Goal: Use online tool/utility: Utilize a website feature to perform a specific function

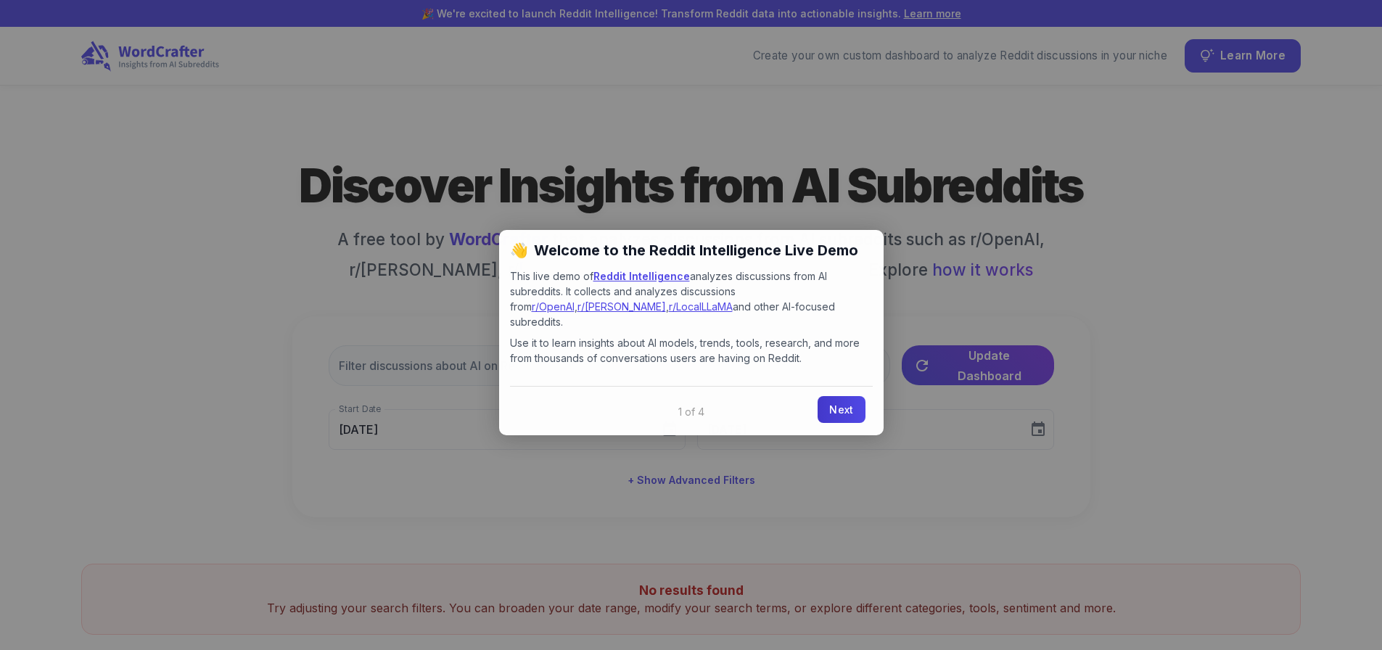
click at [843, 396] on link "Next" at bounding box center [841, 409] width 47 height 27
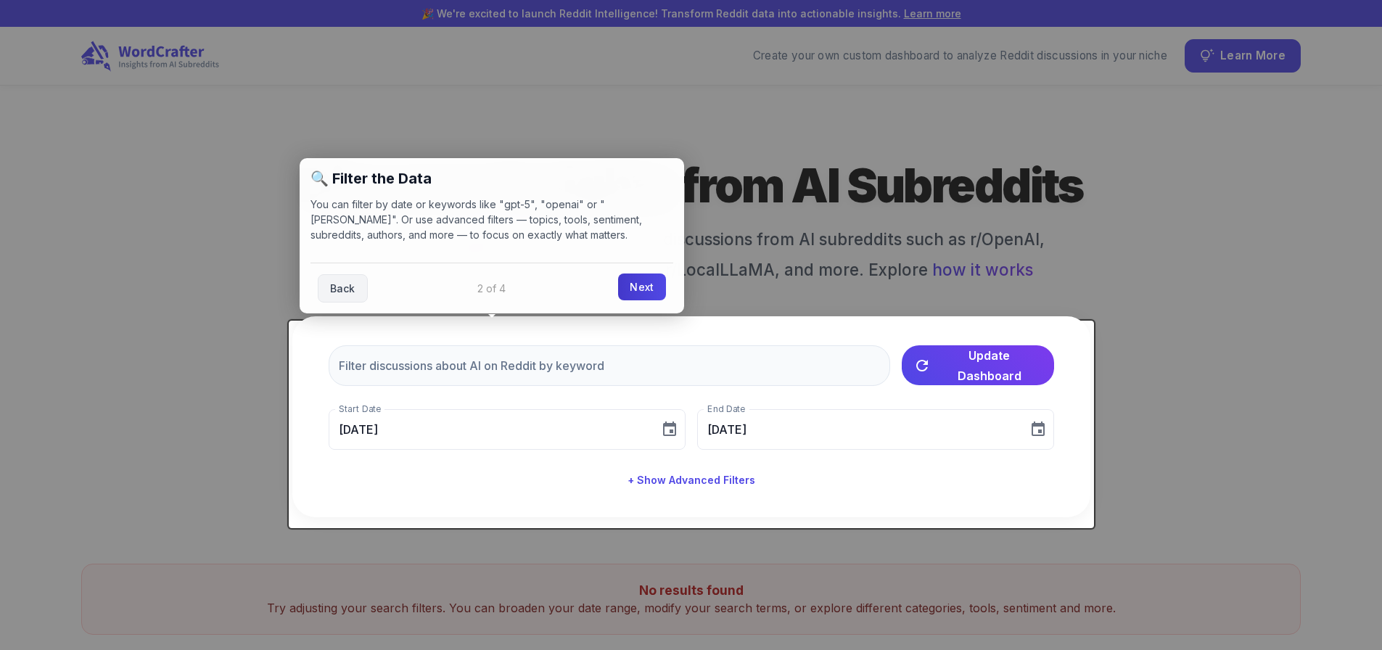
click at [643, 300] on link "Next" at bounding box center [641, 287] width 47 height 27
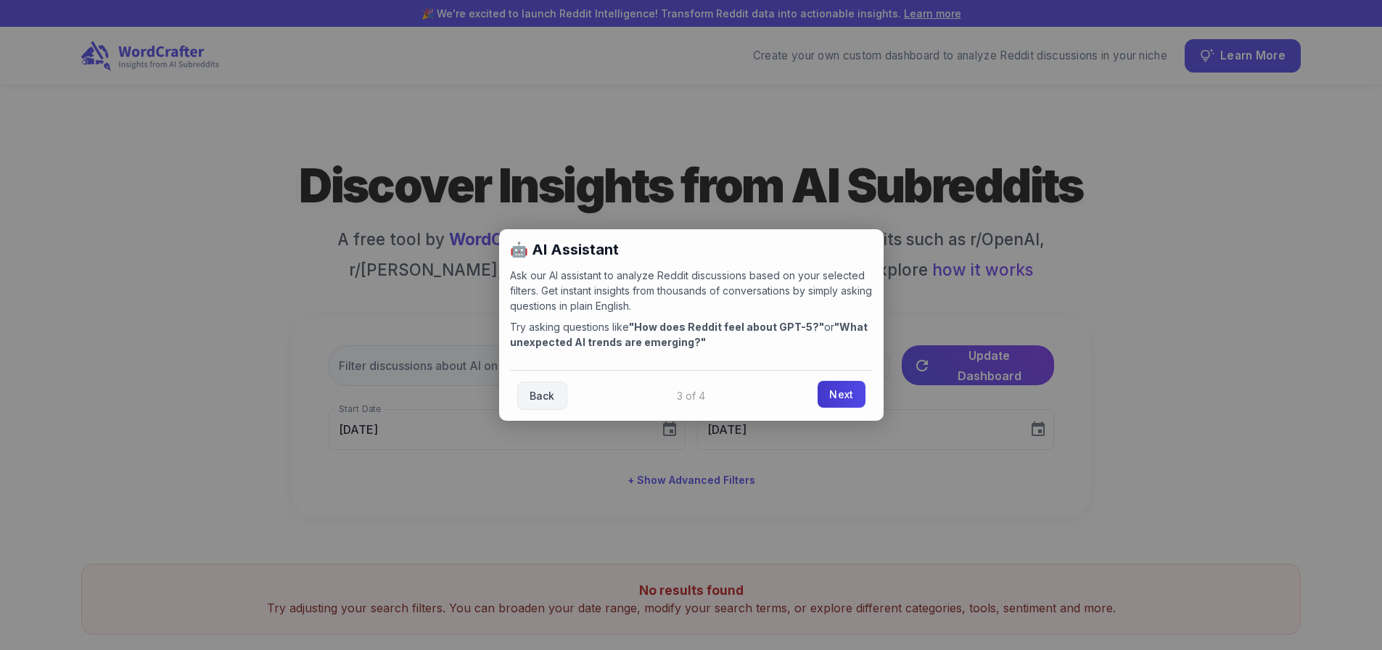
click at [837, 397] on link "Next" at bounding box center [841, 394] width 47 height 27
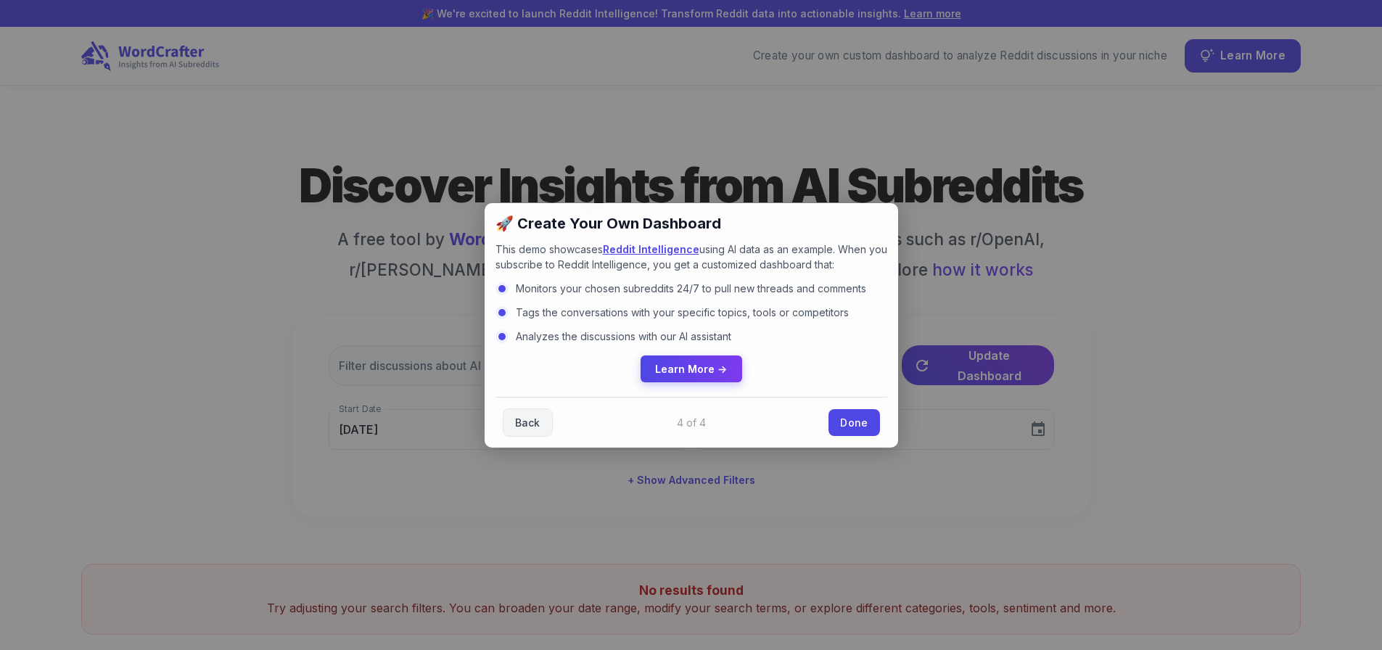
click at [837, 397] on div "Back Done" at bounding box center [692, 422] width 392 height 51
click at [851, 427] on link "Done" at bounding box center [854, 421] width 51 height 27
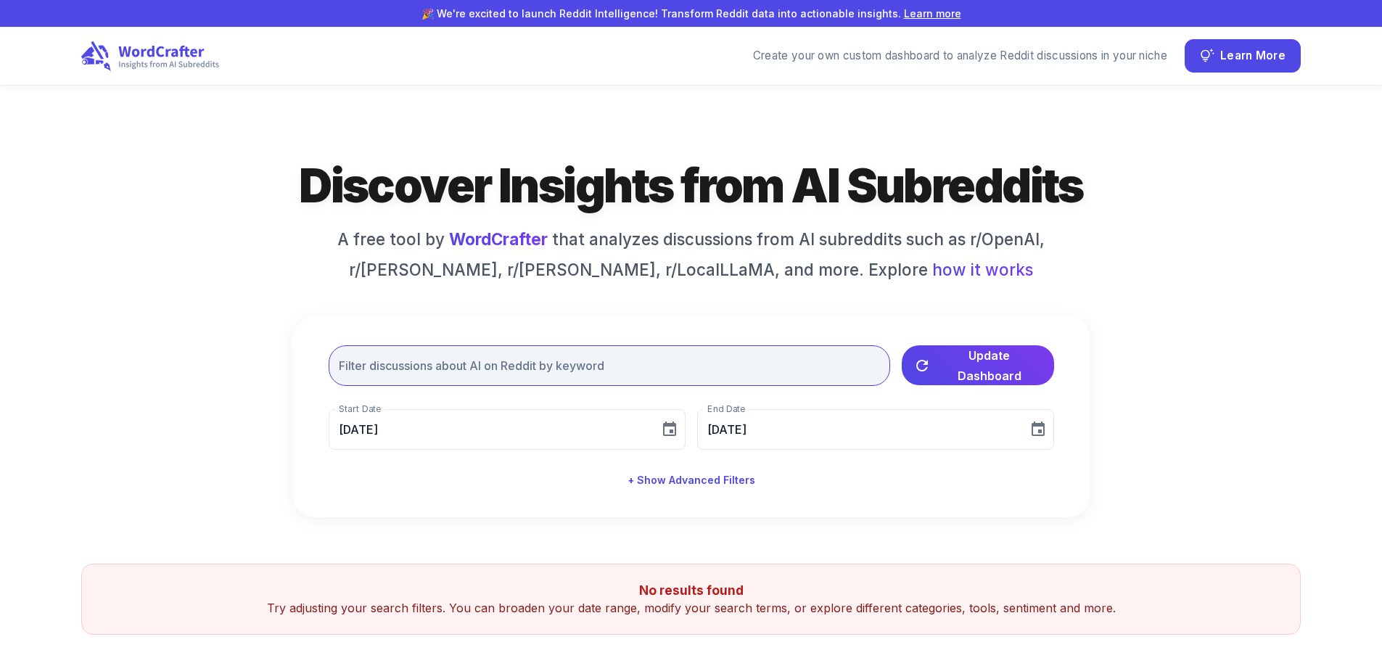
click at [411, 377] on input "text" at bounding box center [610, 365] width 562 height 41
click at [464, 370] on input "text" at bounding box center [610, 365] width 562 height 41
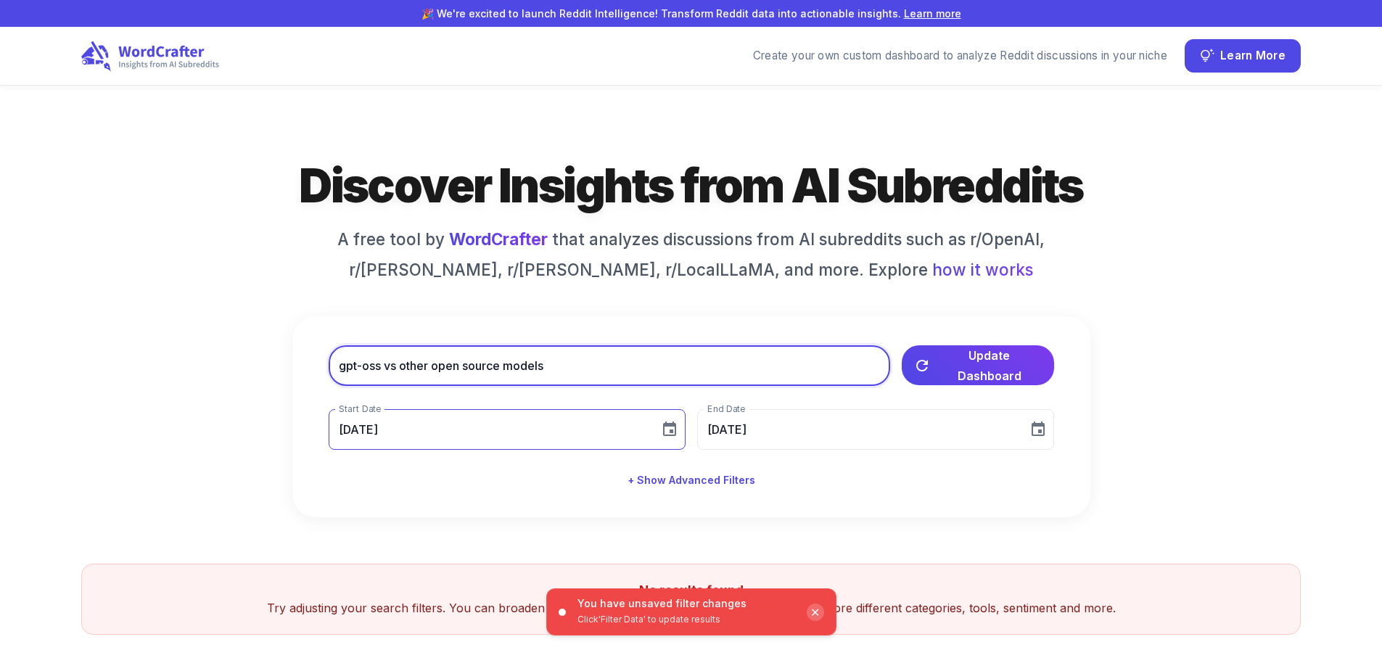
type input "gpt-oss vs other open source models"
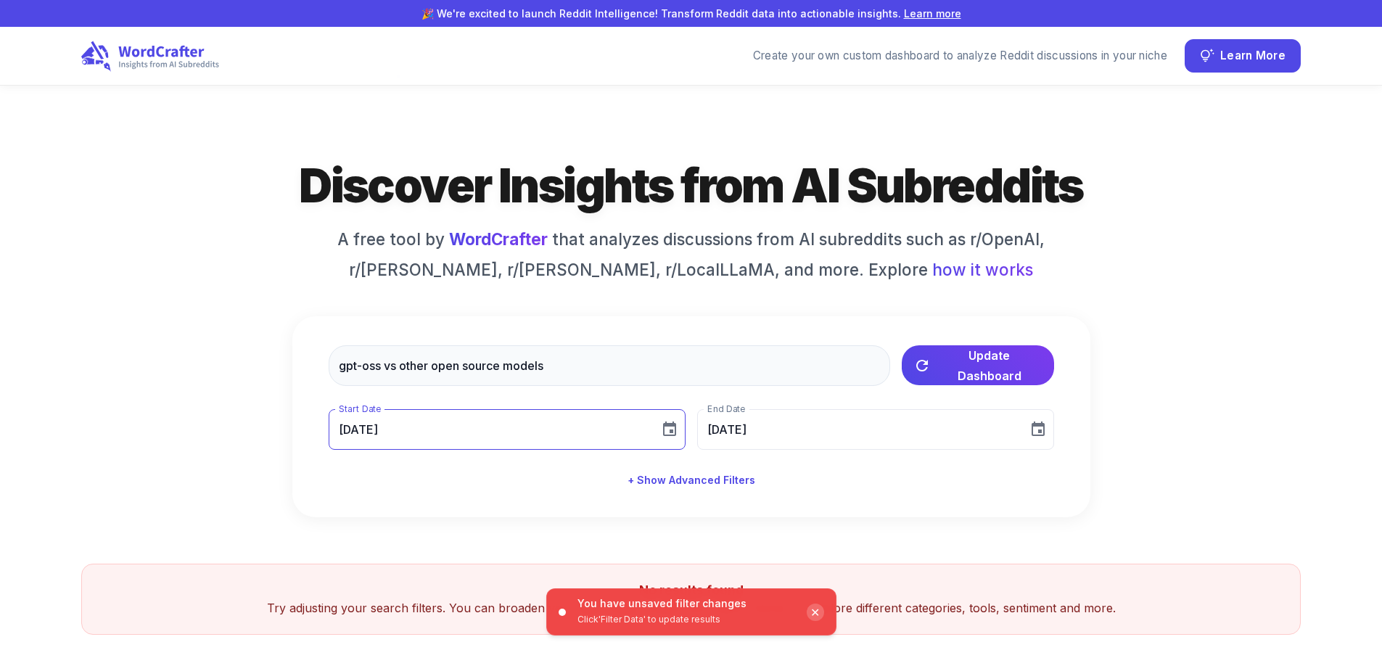
click at [481, 440] on input "[DATE]" at bounding box center [489, 429] width 321 height 41
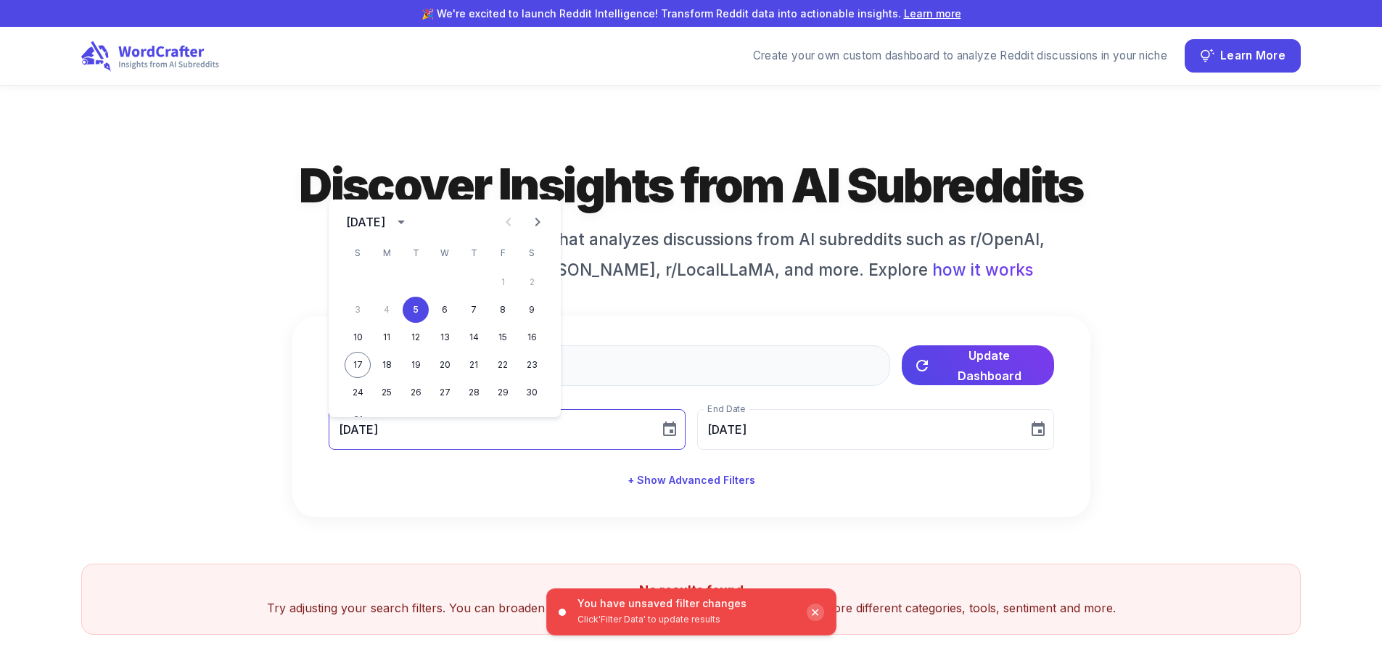
click at [393, 435] on input "[DATE]" at bounding box center [489, 429] width 321 height 41
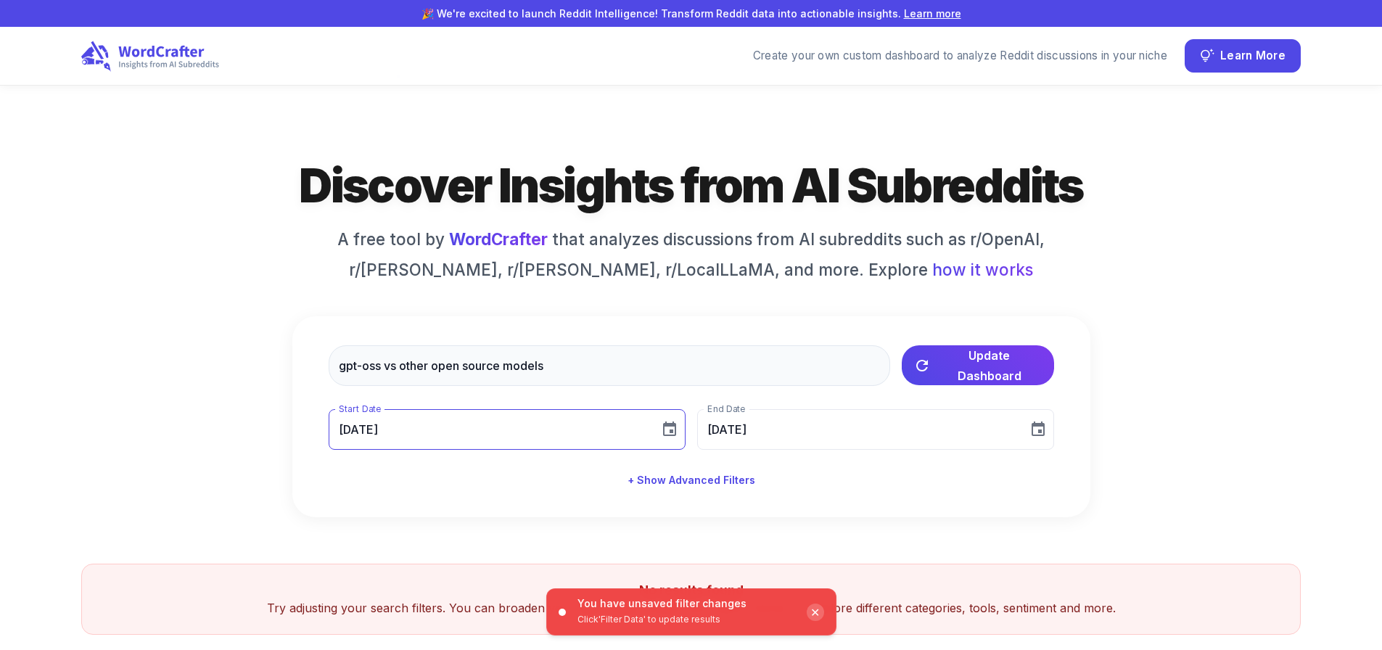
click at [404, 438] on input "[DATE]" at bounding box center [489, 429] width 321 height 41
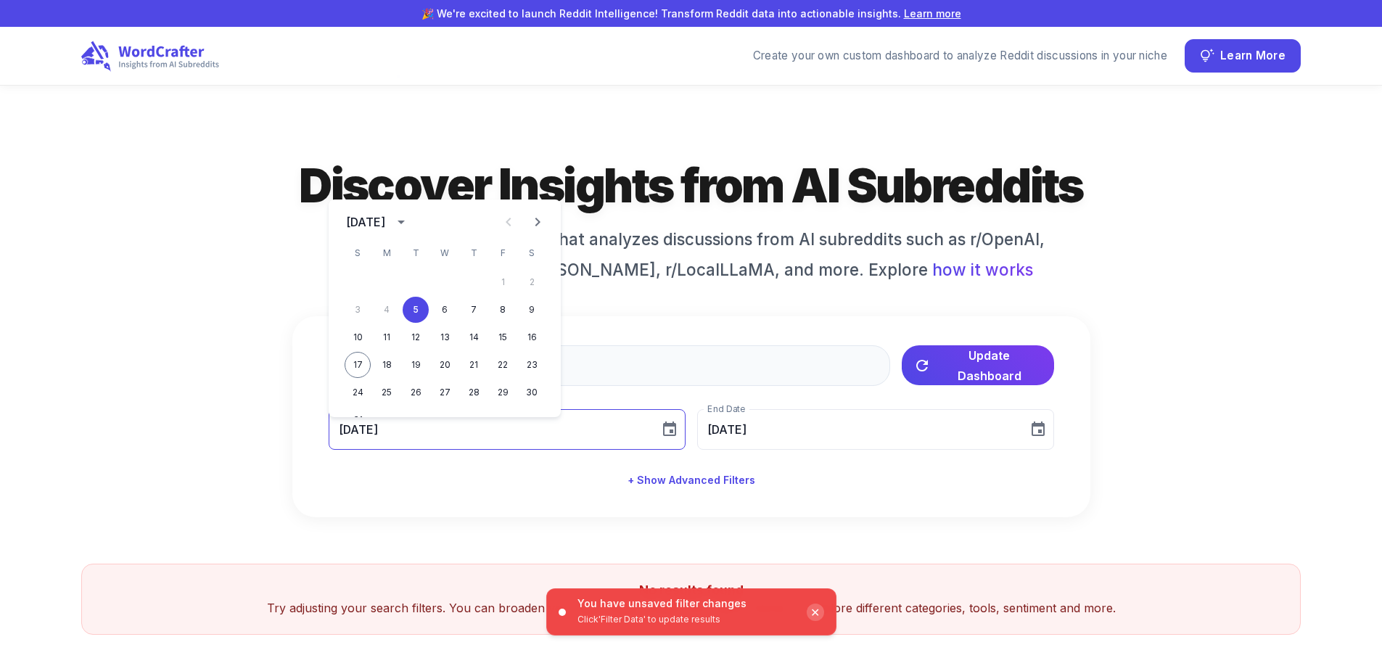
click at [415, 437] on input "[DATE]" at bounding box center [489, 429] width 321 height 41
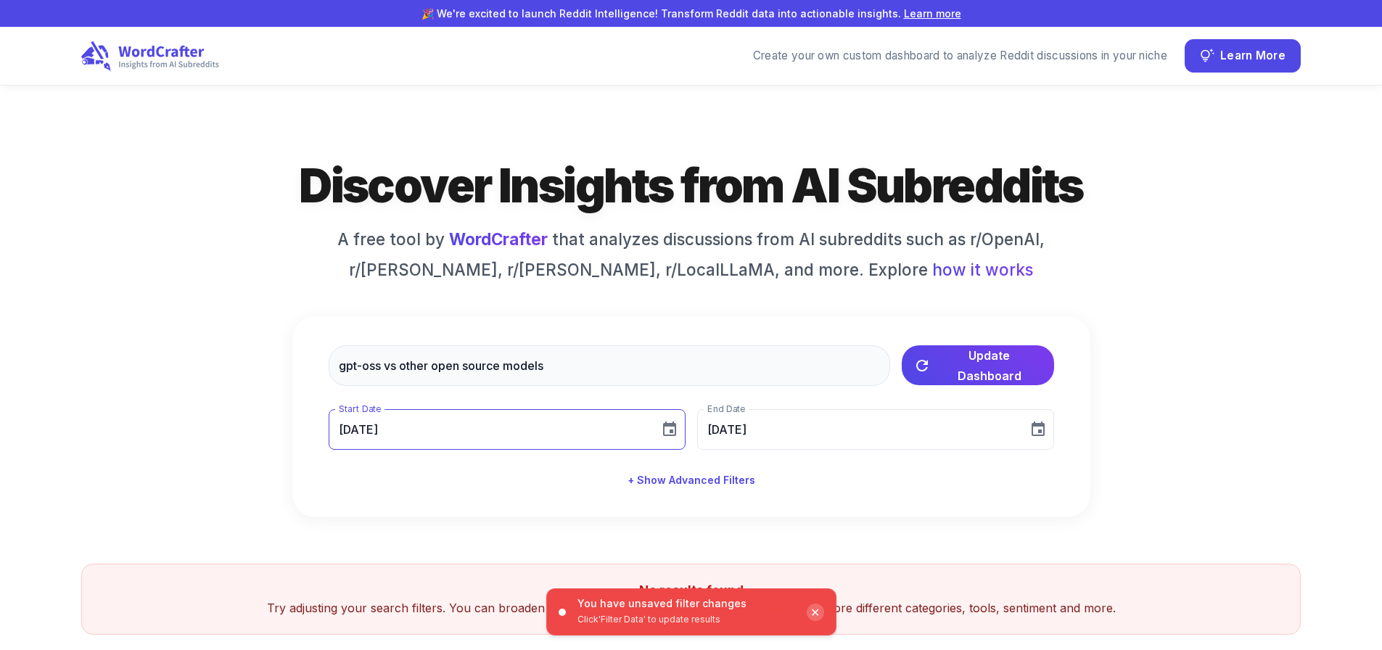
click at [401, 435] on input "[DATE]" at bounding box center [489, 429] width 321 height 41
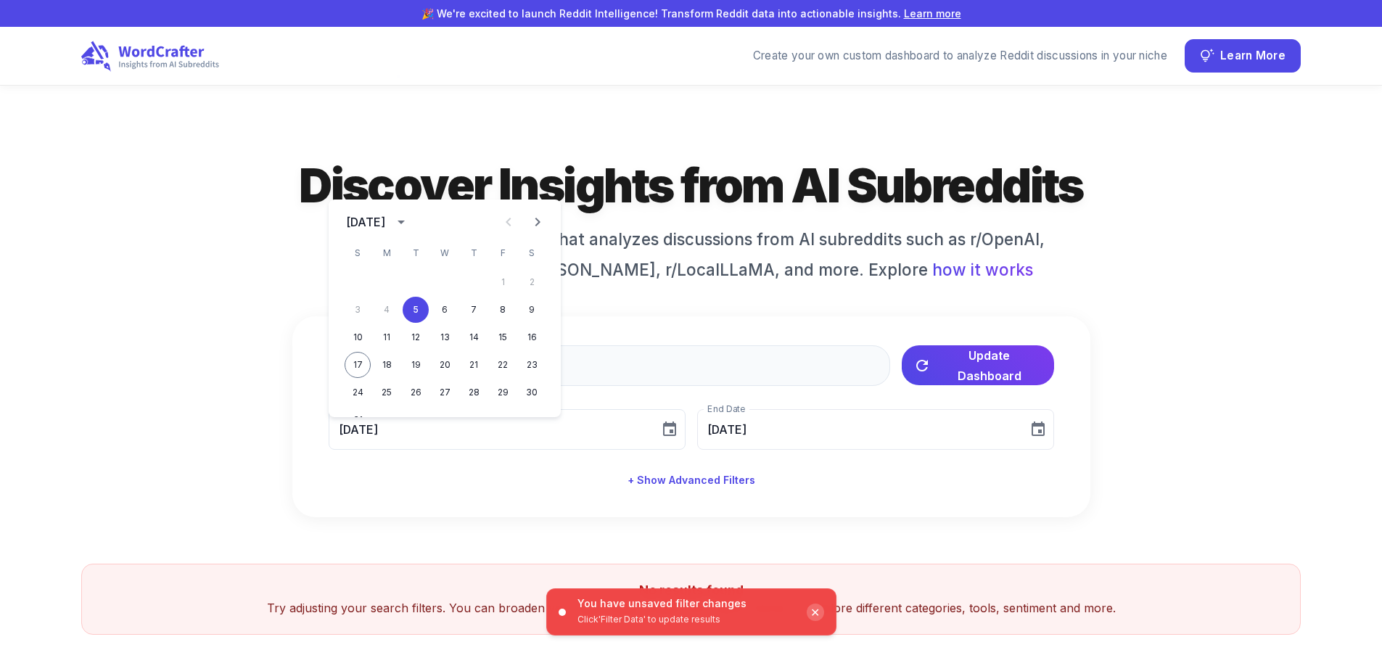
click at [390, 224] on div "[DATE]" at bounding box center [368, 221] width 44 height 17
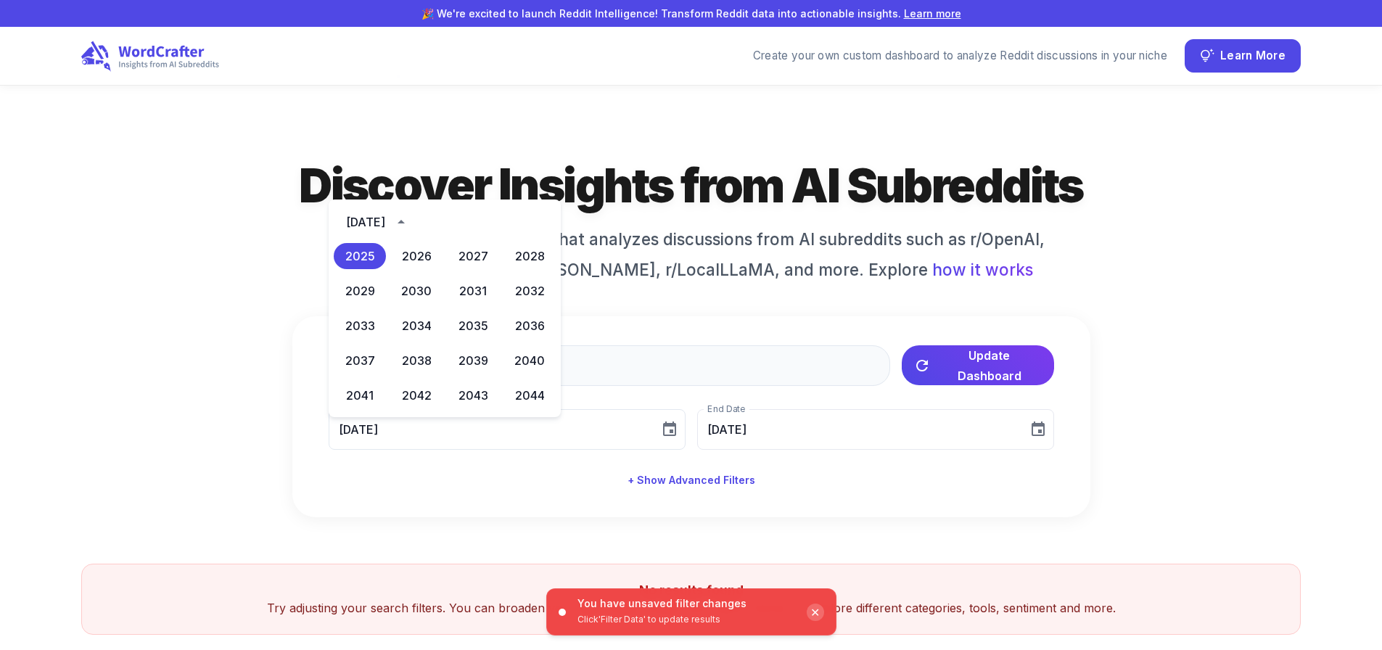
click at [385, 219] on div "[DATE]" at bounding box center [365, 221] width 39 height 17
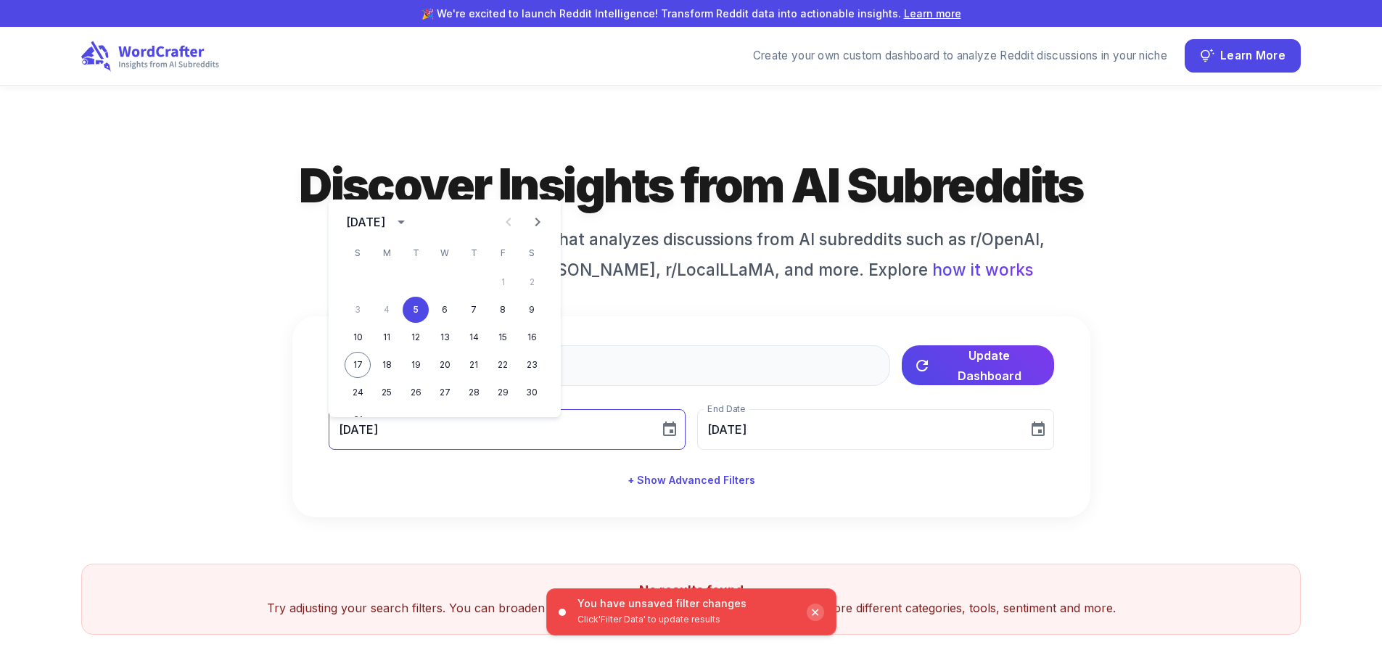
click at [366, 440] on input "[DATE]" at bounding box center [489, 429] width 321 height 41
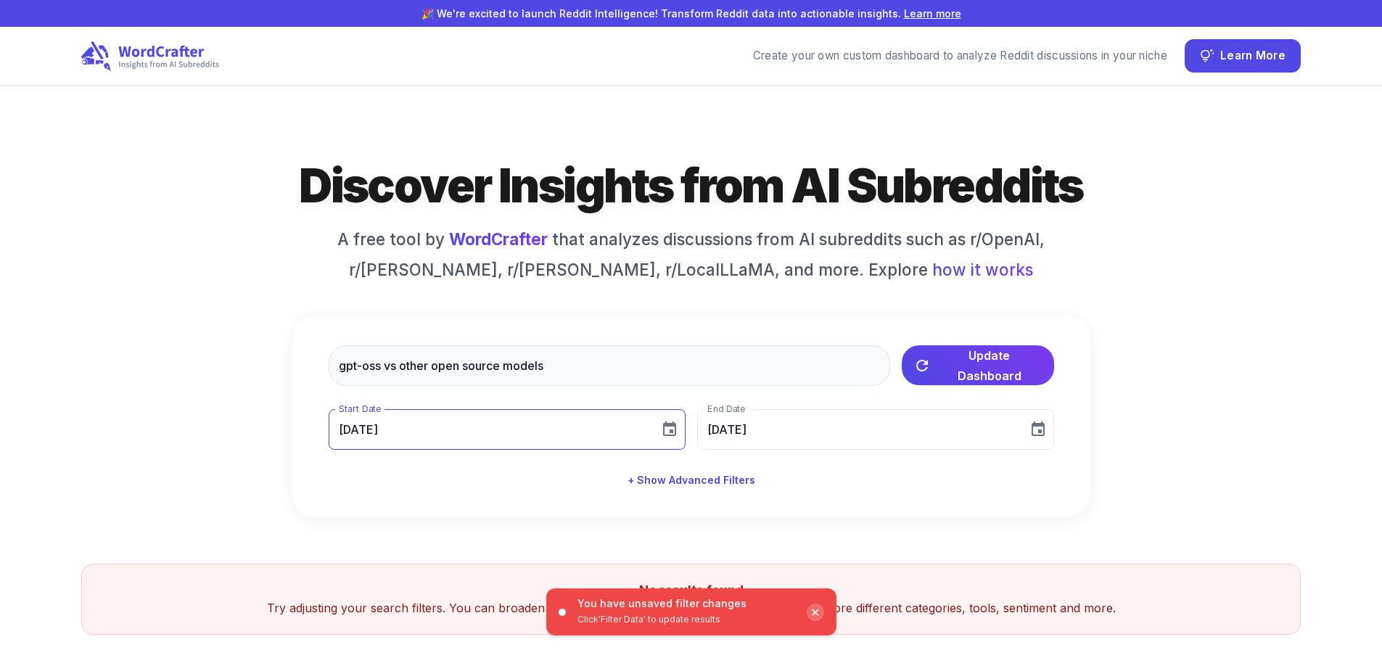
click at [366, 431] on input "[DATE]" at bounding box center [489, 429] width 321 height 41
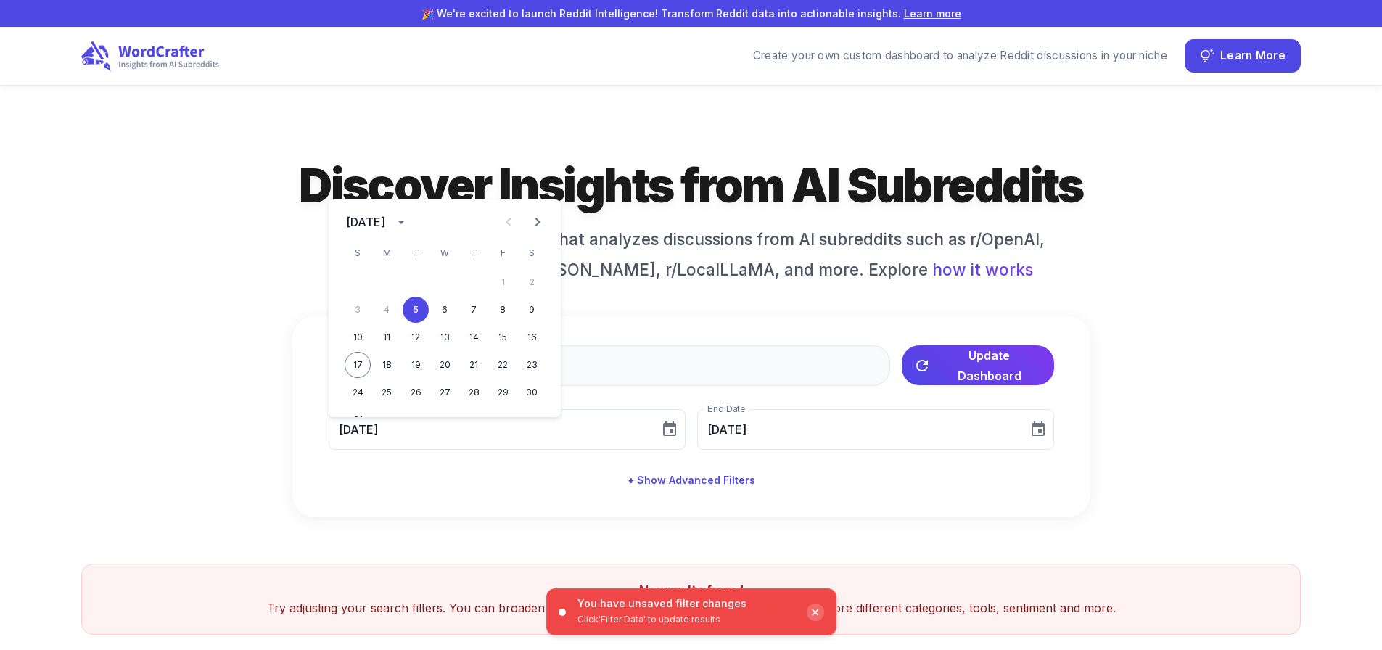
click at [504, 282] on div "1 2" at bounding box center [445, 282] width 232 height 26
click at [422, 314] on button "5" at bounding box center [416, 310] width 26 height 26
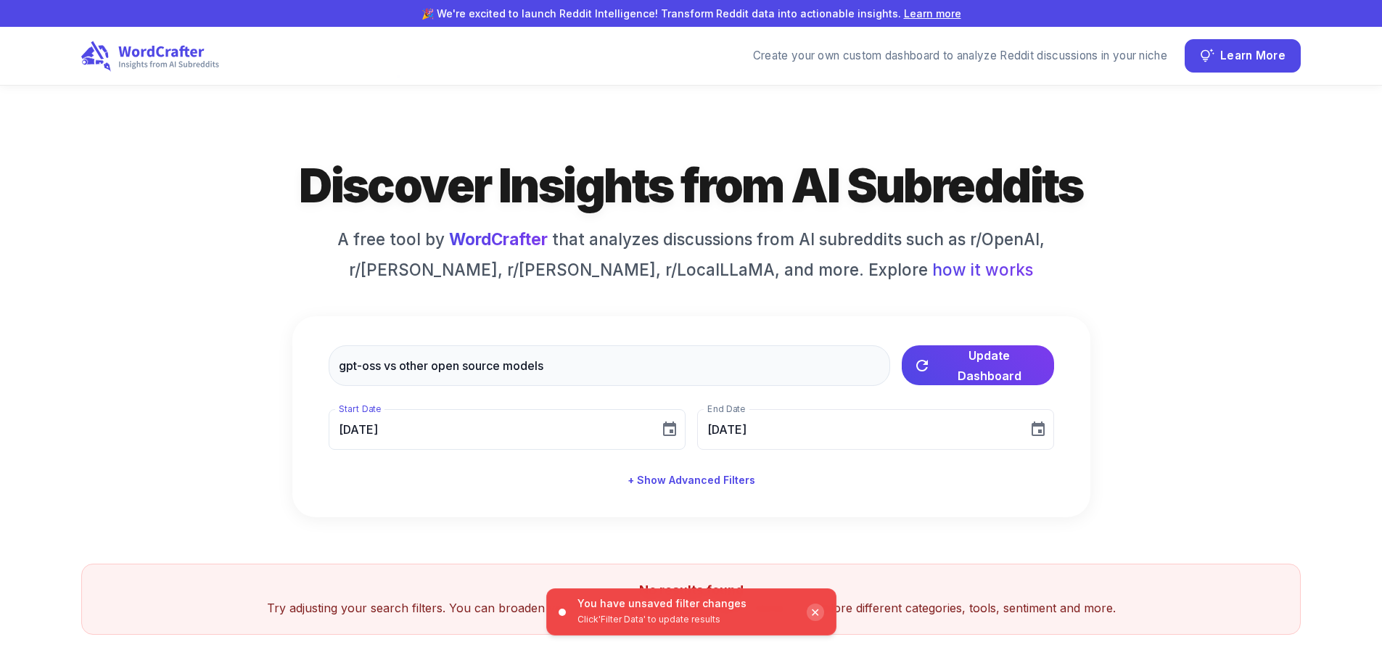
click at [276, 459] on div "Discover Insights from AI Subreddits A free tool by WordCrafter that analyzes d…" at bounding box center [691, 336] width 1220 height 362
click at [816, 615] on div "✕" at bounding box center [815, 612] width 17 height 17
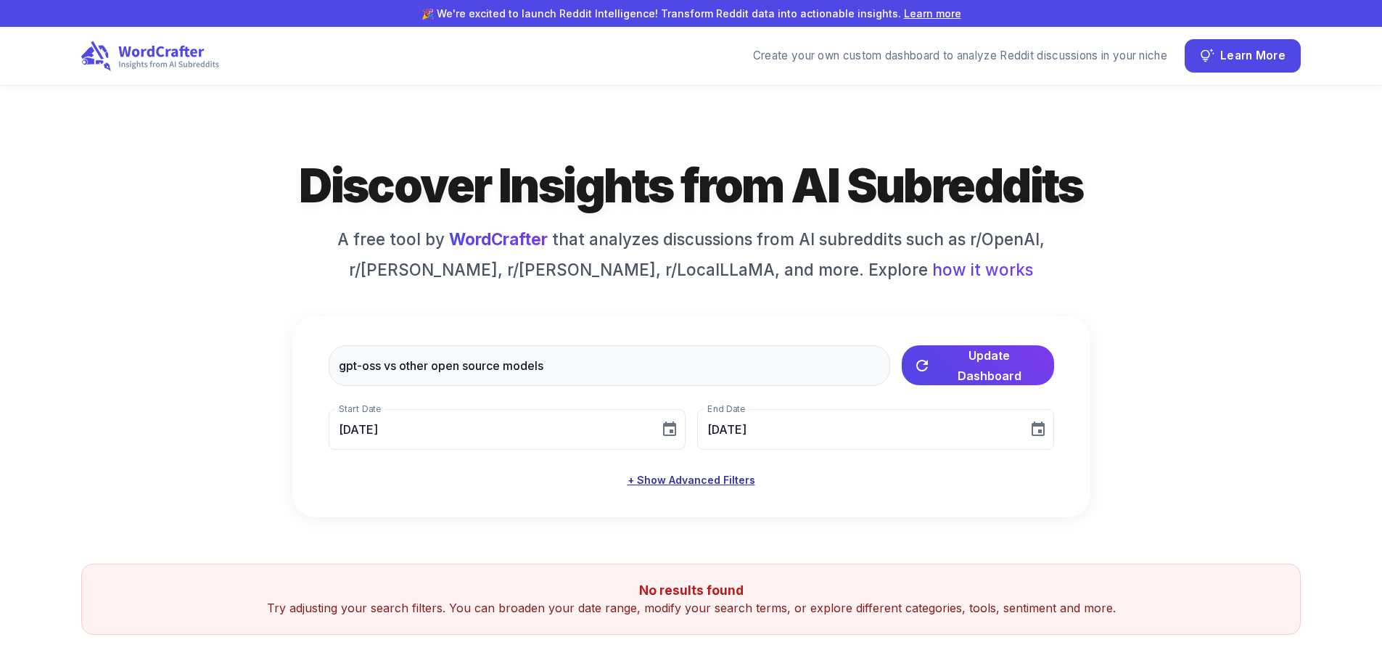
click at [712, 489] on button "+ Show Advanced Filters" at bounding box center [691, 480] width 139 height 27
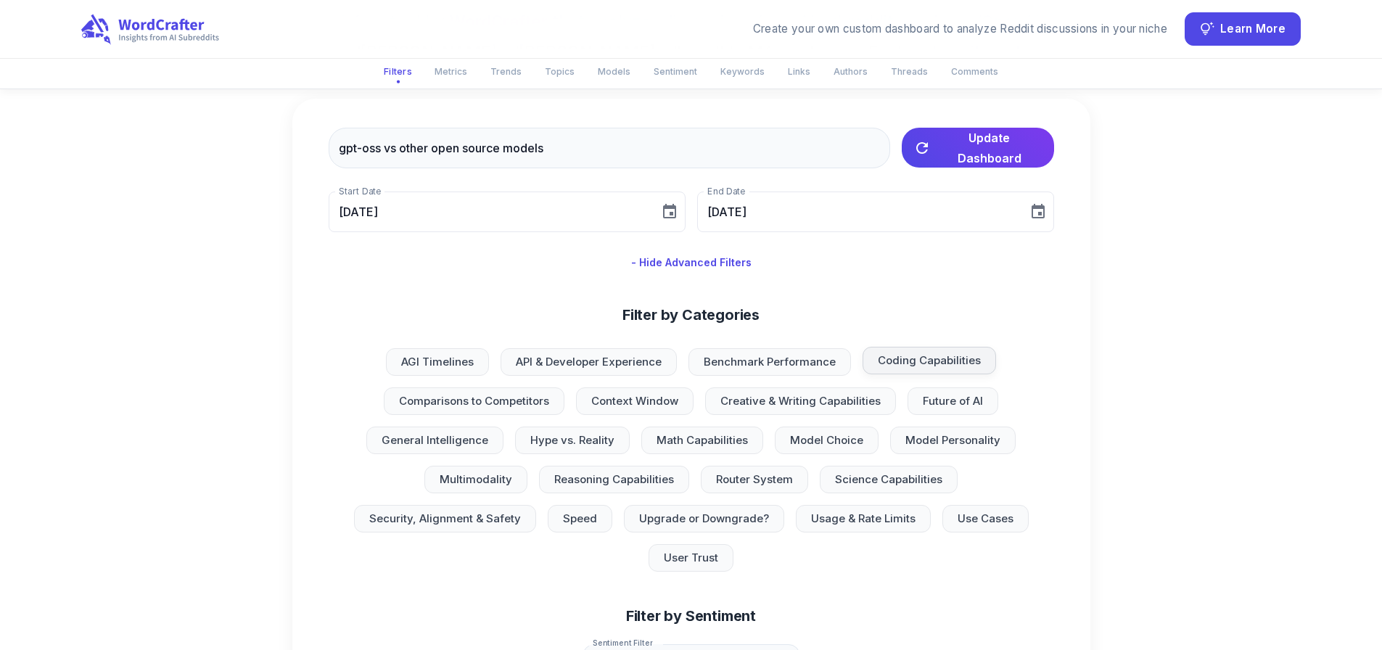
scroll to position [290, 0]
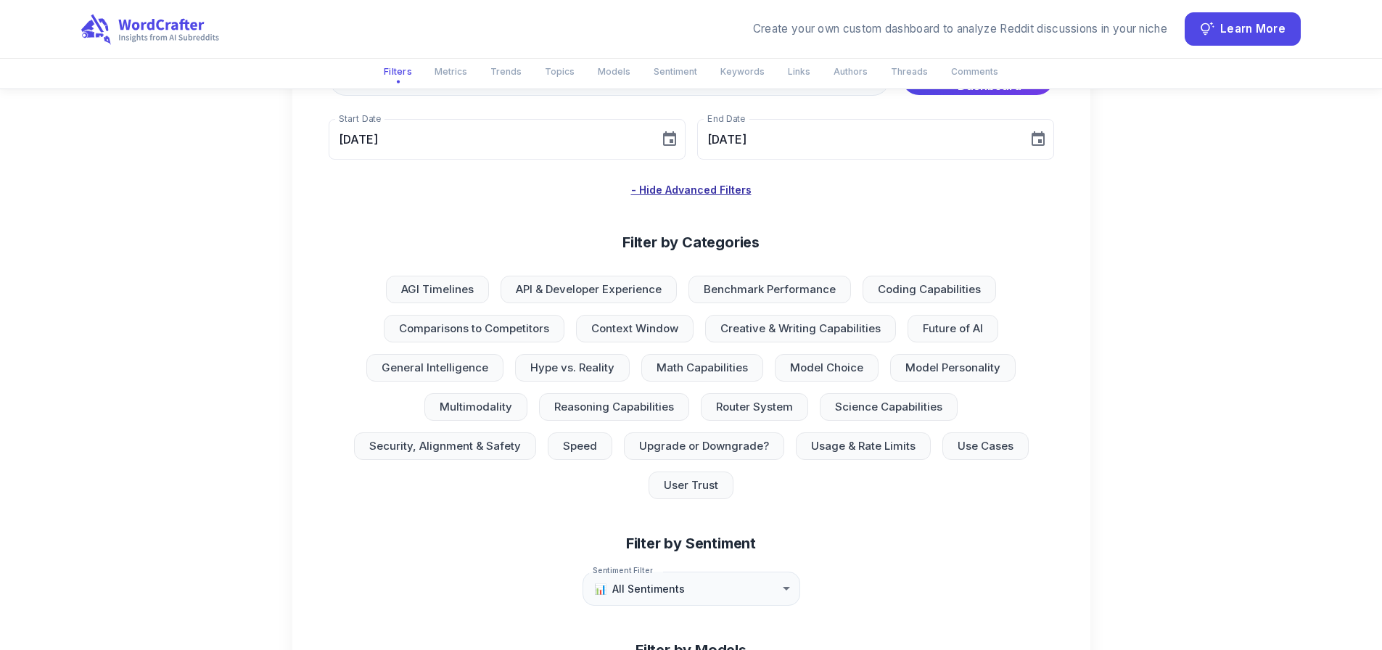
click at [688, 197] on button "- Hide Advanced Filters" at bounding box center [692, 190] width 132 height 27
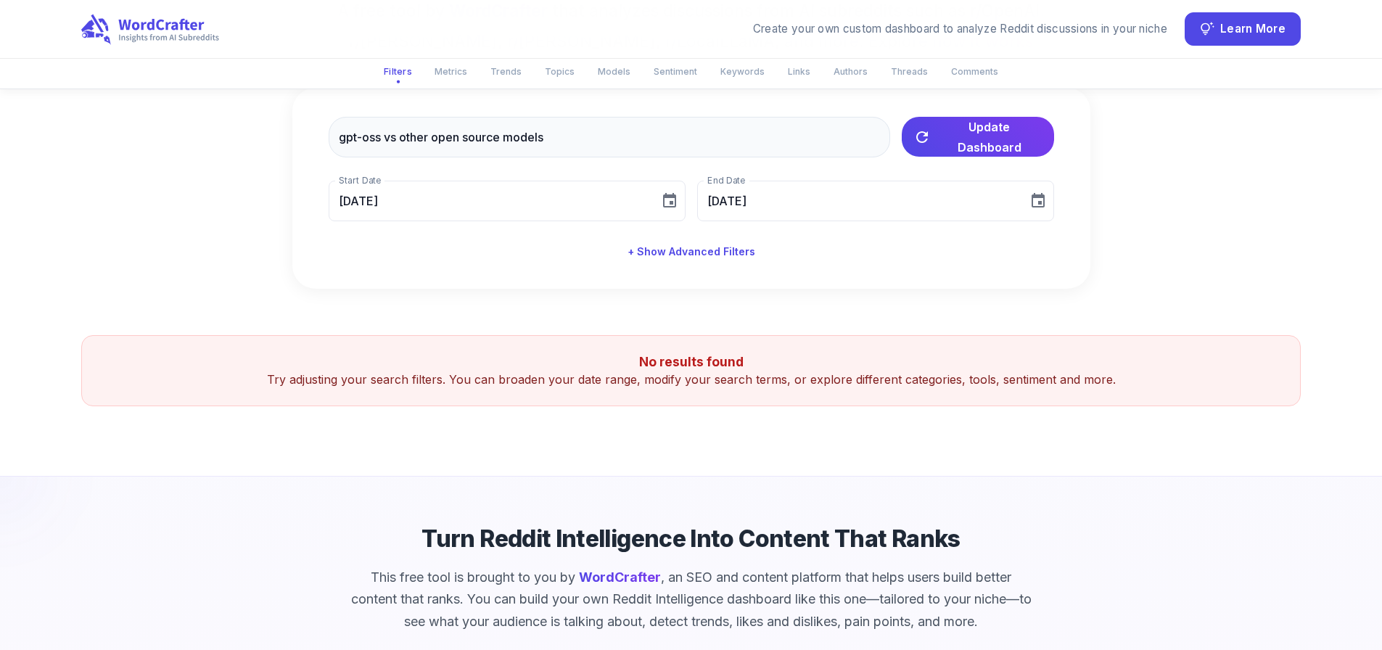
scroll to position [145, 0]
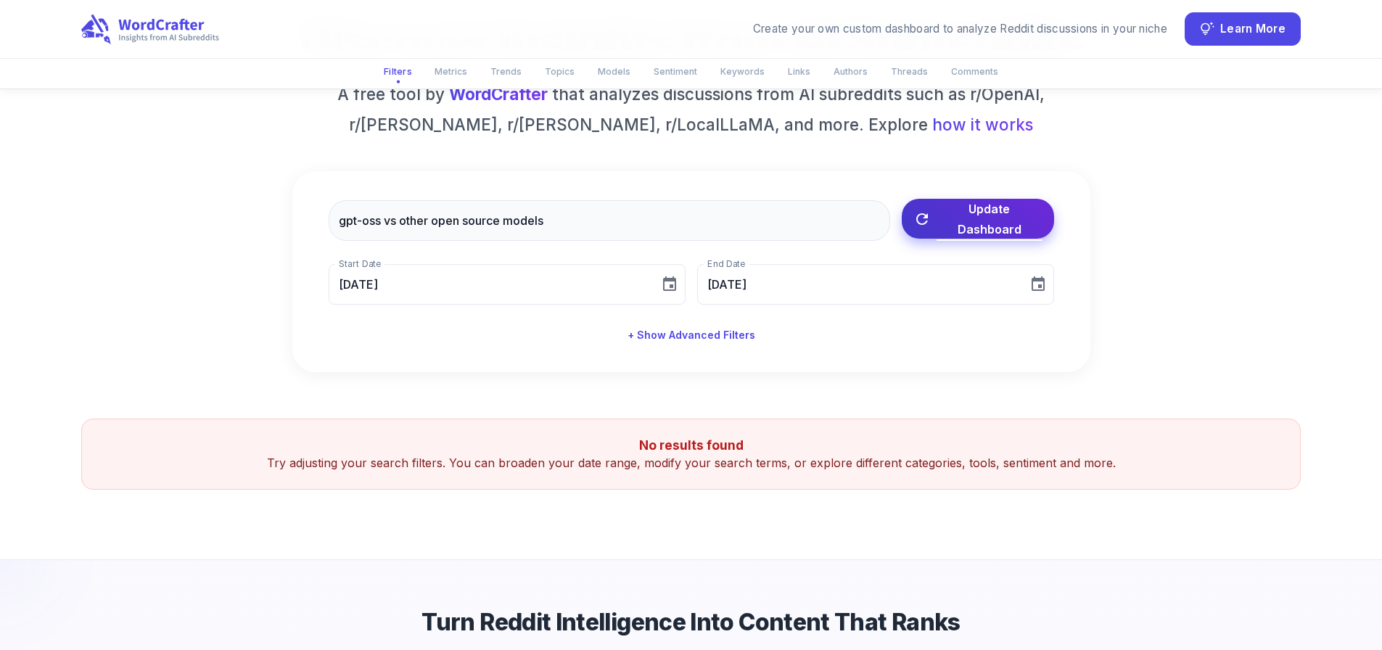
click at [996, 232] on span "Update Dashboard" at bounding box center [990, 219] width 106 height 41
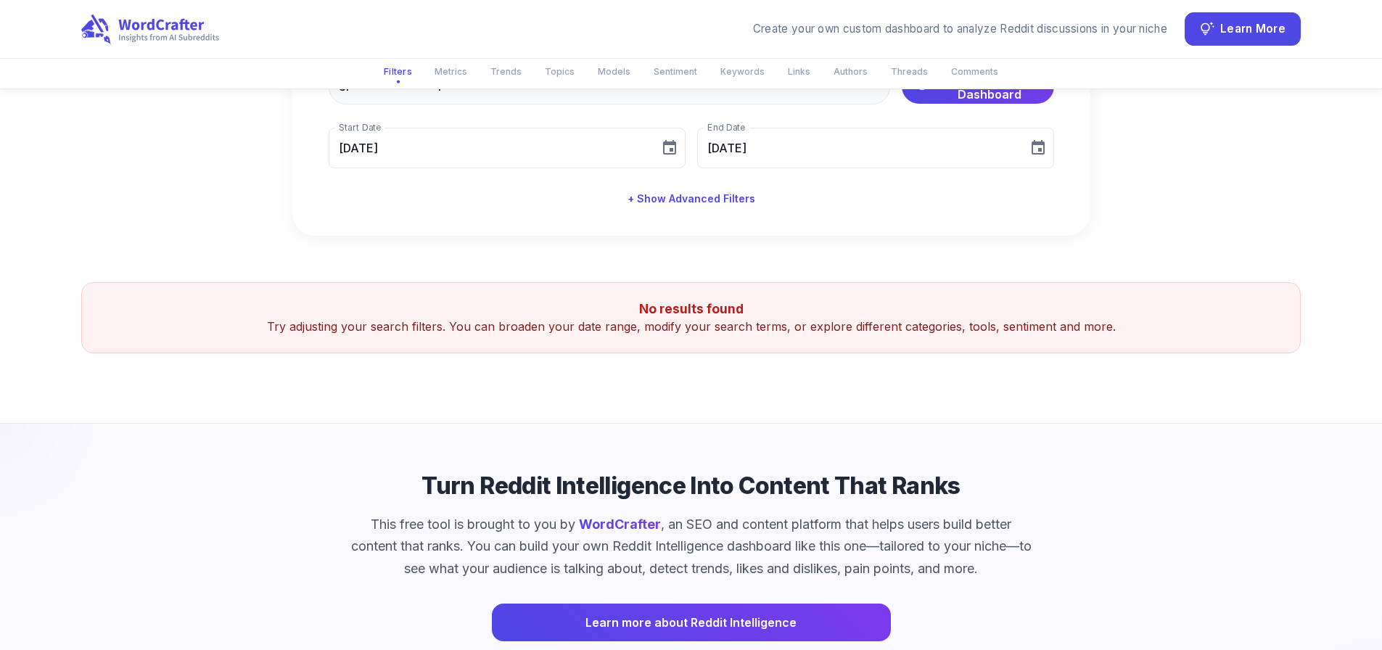
scroll to position [75, 0]
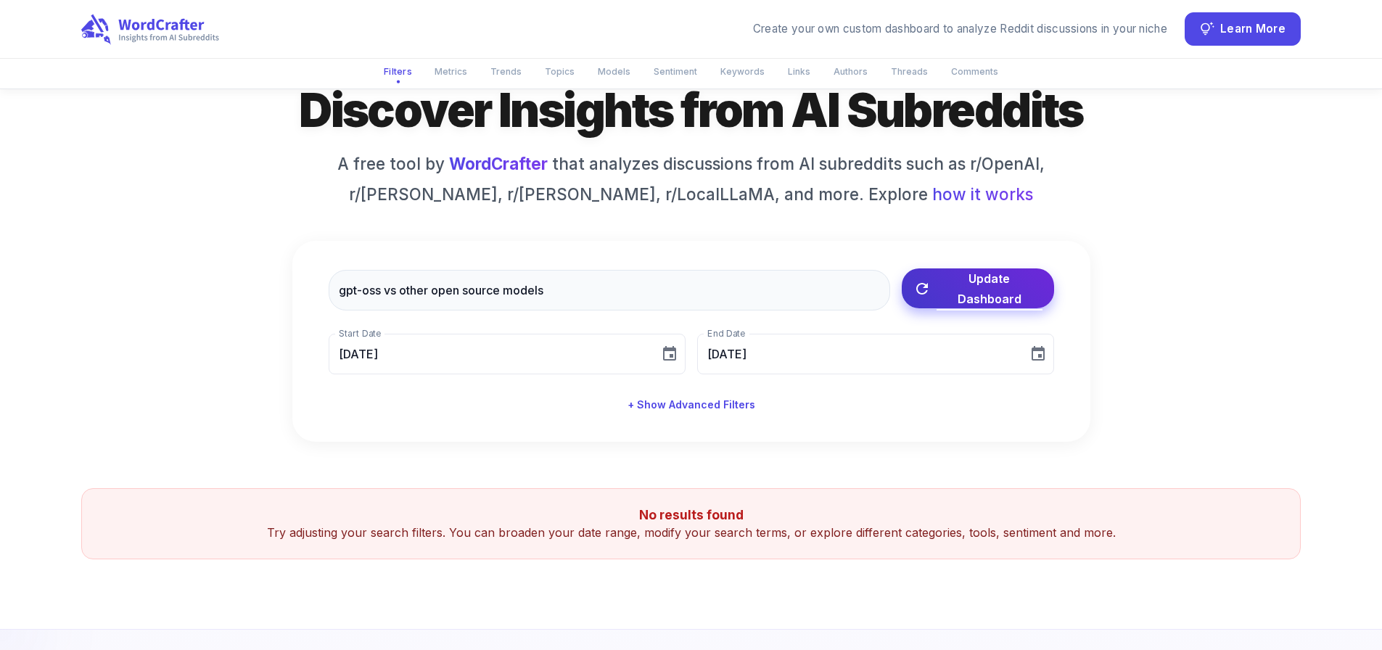
click at [964, 301] on span "Update Dashboard" at bounding box center [990, 289] width 106 height 41
click at [972, 274] on div "gpt-oss vs other open source models ​ Update Dashboard Start Date [DATE] Start …" at bounding box center [691, 341] width 798 height 201
